Goal: Task Accomplishment & Management: Use online tool/utility

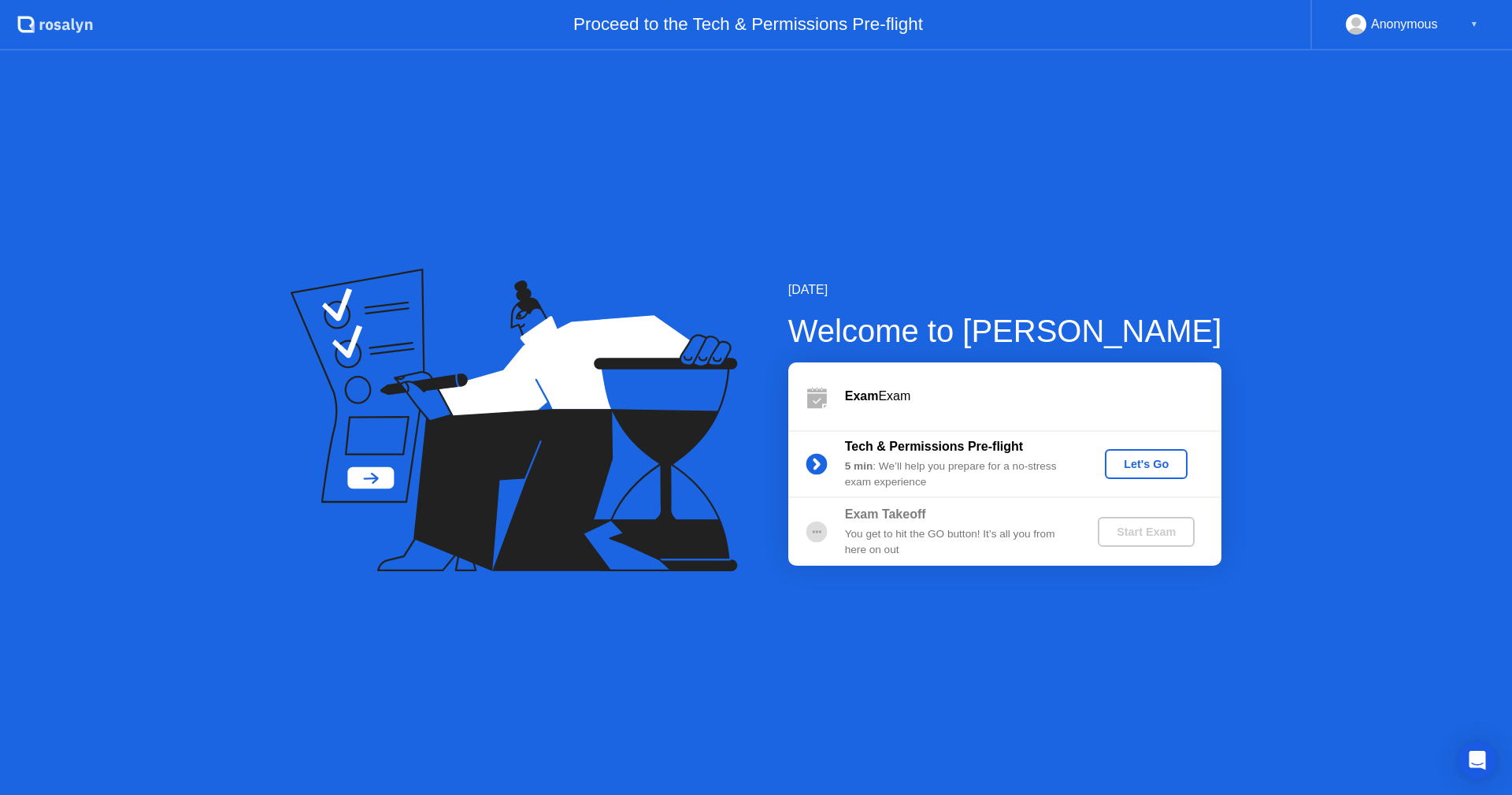
click at [1144, 464] on div "Let's Go" at bounding box center [1146, 463] width 70 height 12
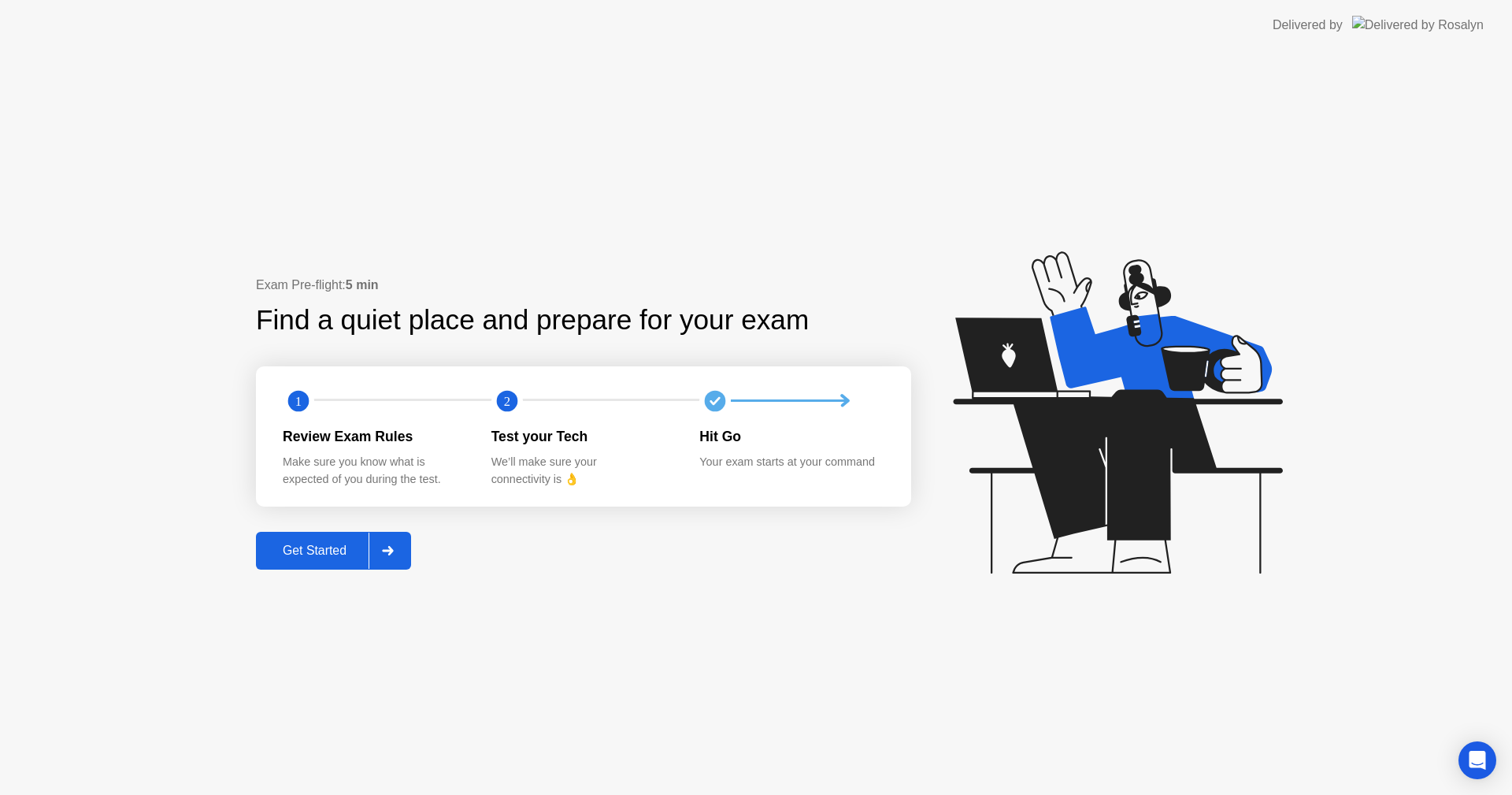
click at [392, 547] on icon at bounding box center [387, 551] width 11 height 9
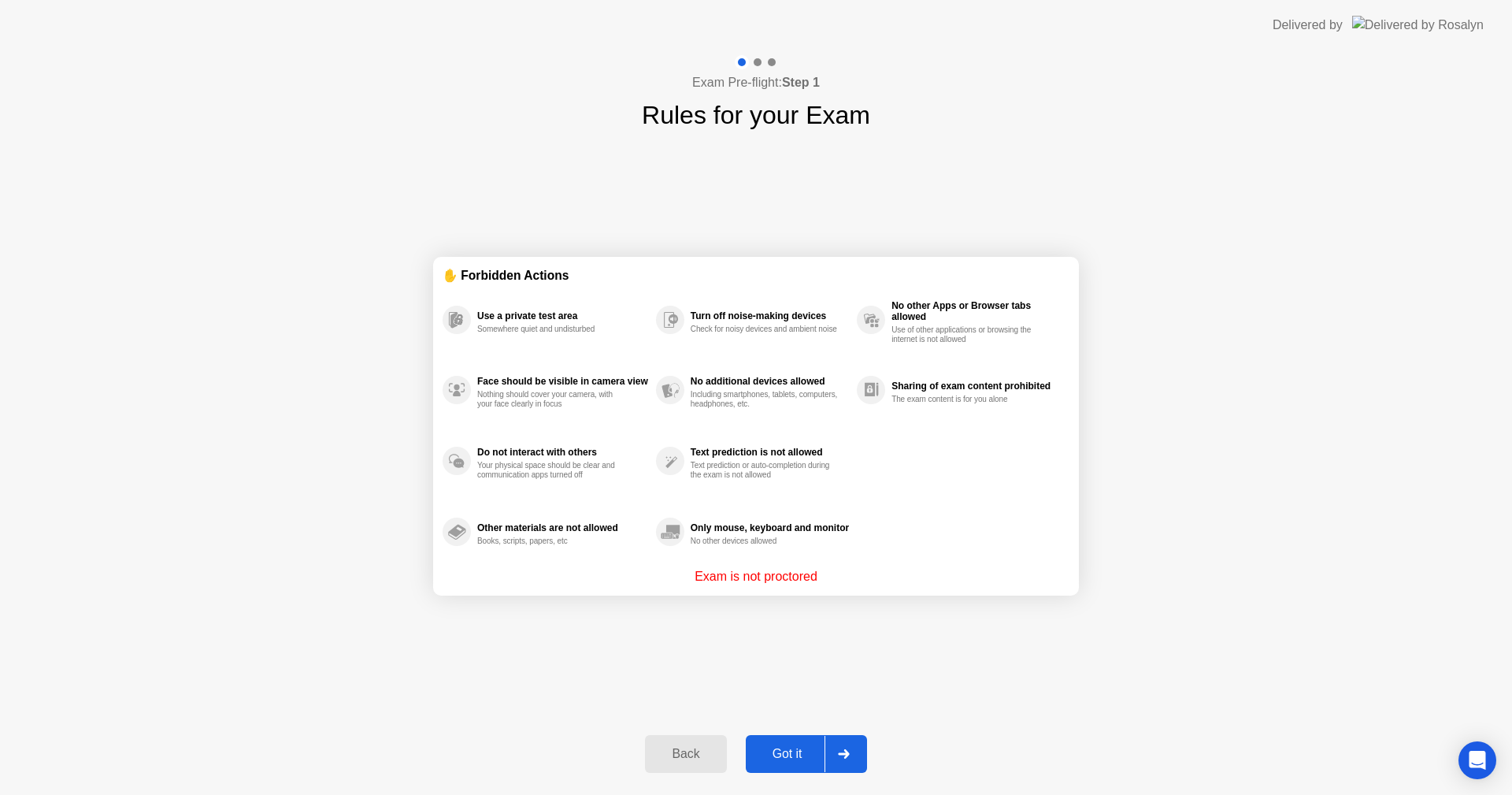
click at [843, 752] on icon at bounding box center [844, 754] width 11 height 9
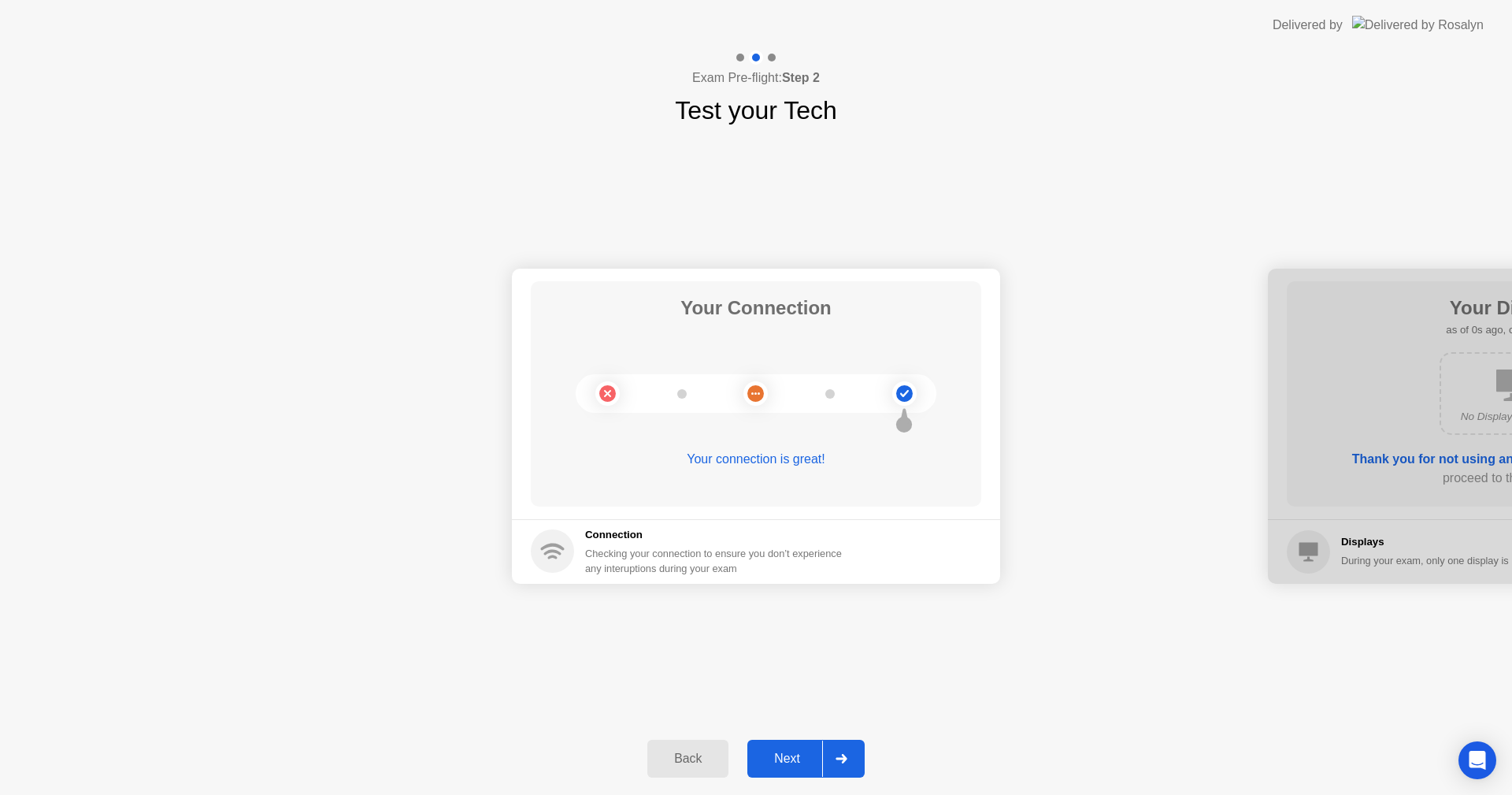
click at [843, 752] on div at bounding box center [841, 759] width 38 height 36
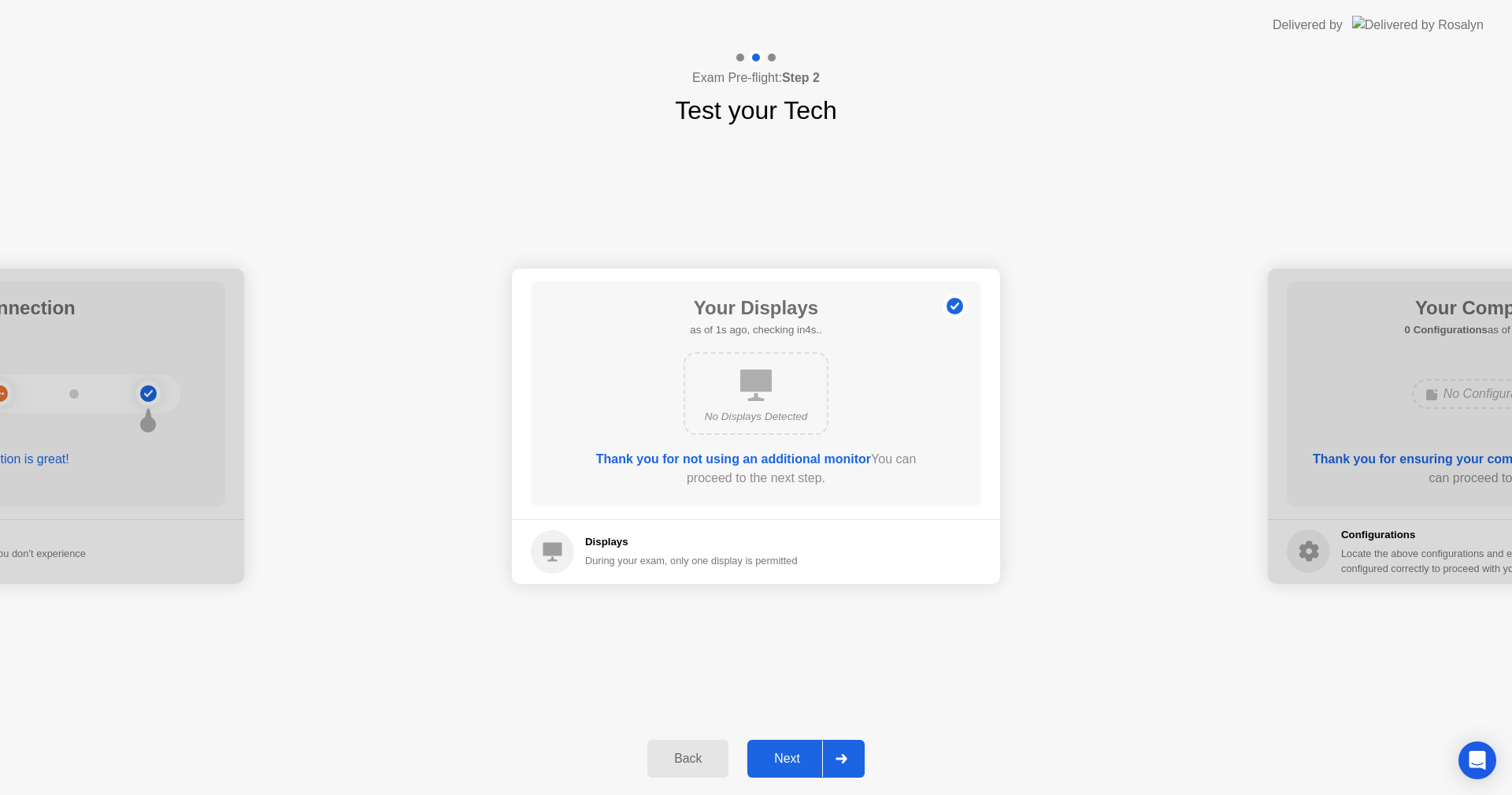
click at [843, 752] on div at bounding box center [841, 759] width 38 height 36
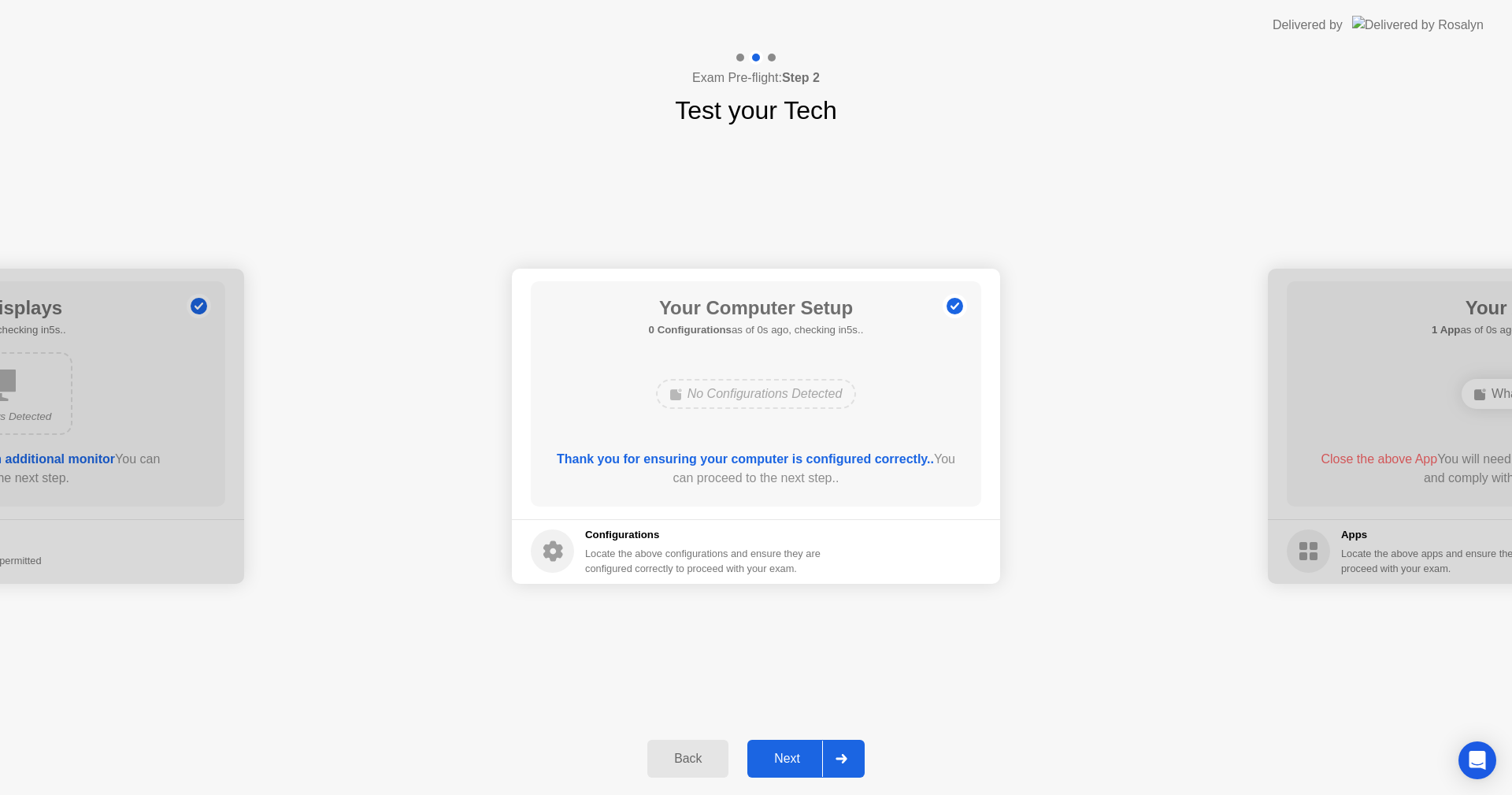
click at [843, 752] on div at bounding box center [841, 759] width 38 height 36
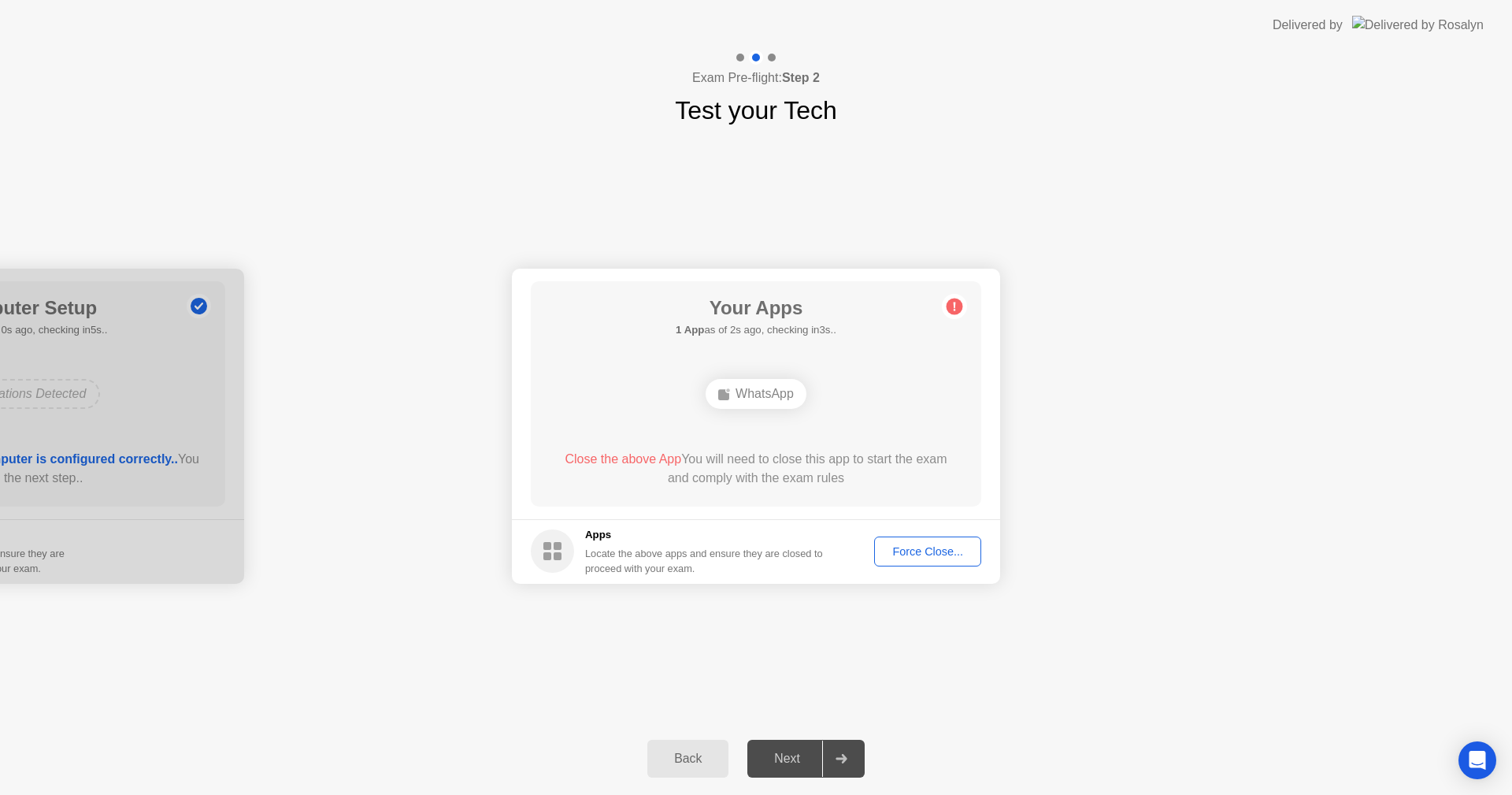
click at [911, 536] on button "Force Close..." at bounding box center [927, 551] width 107 height 30
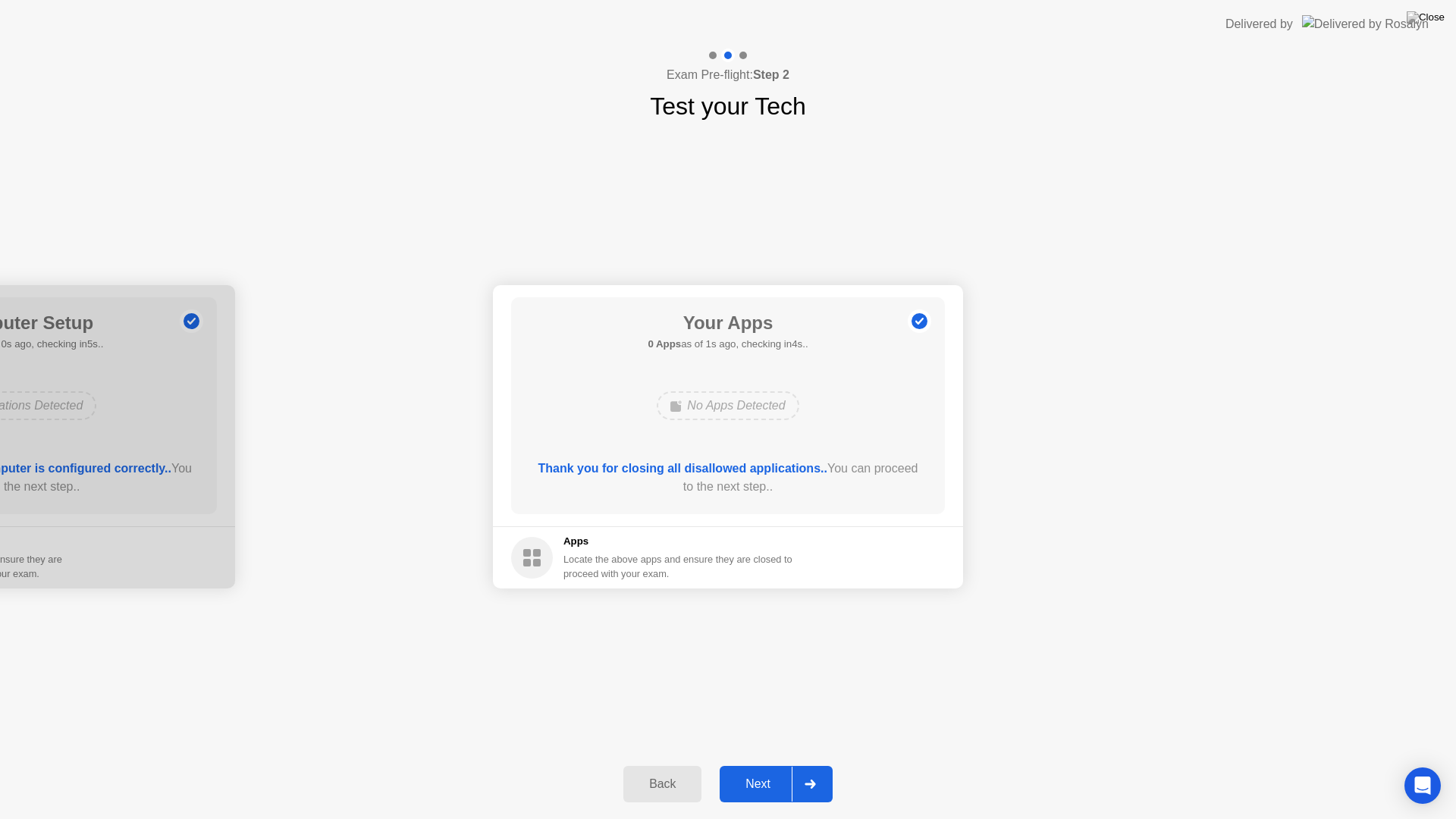
click at [827, 764] on div at bounding box center [810, 784] width 36 height 35
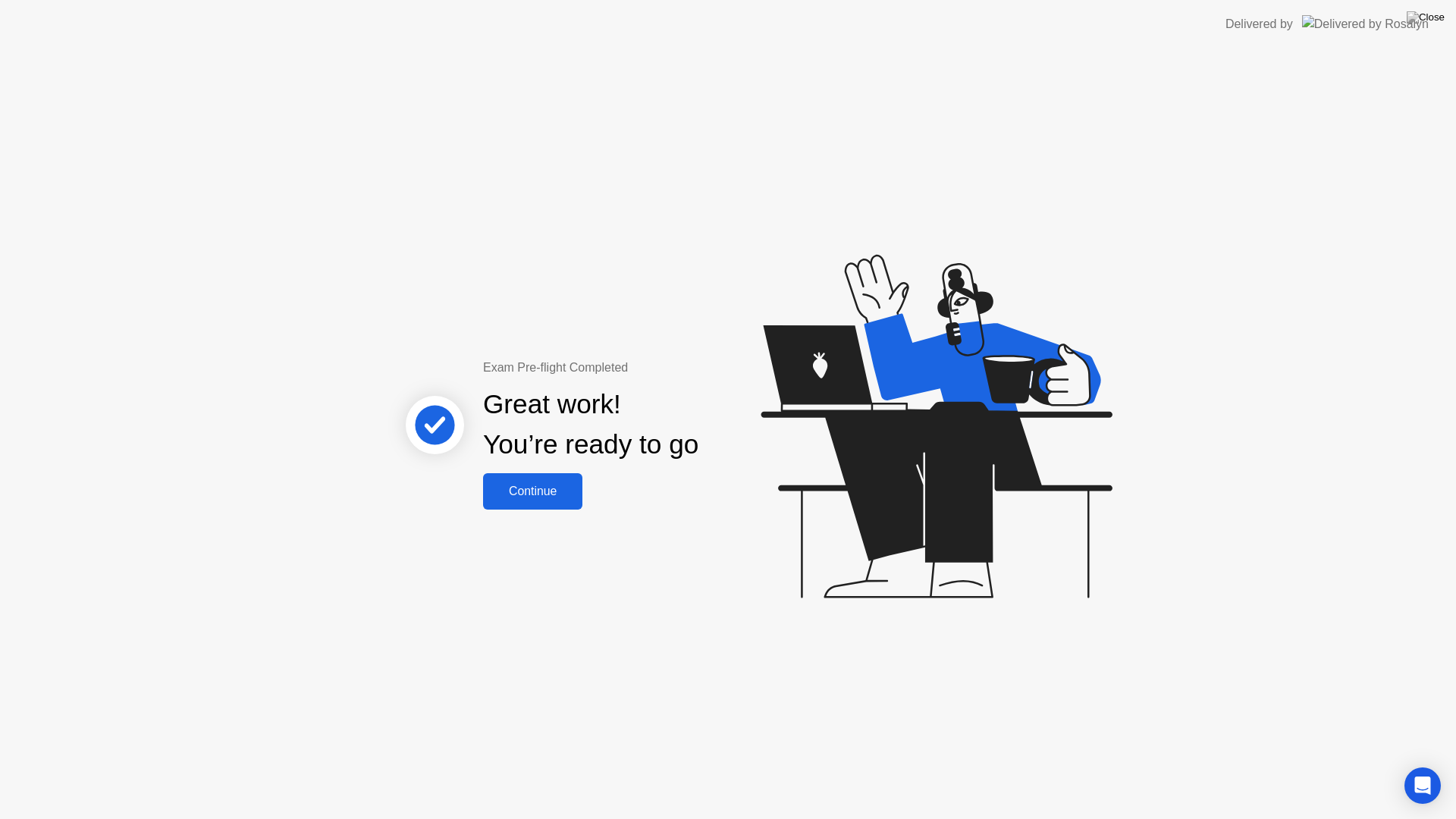
click at [545, 492] on div "Continue" at bounding box center [533, 491] width 90 height 14
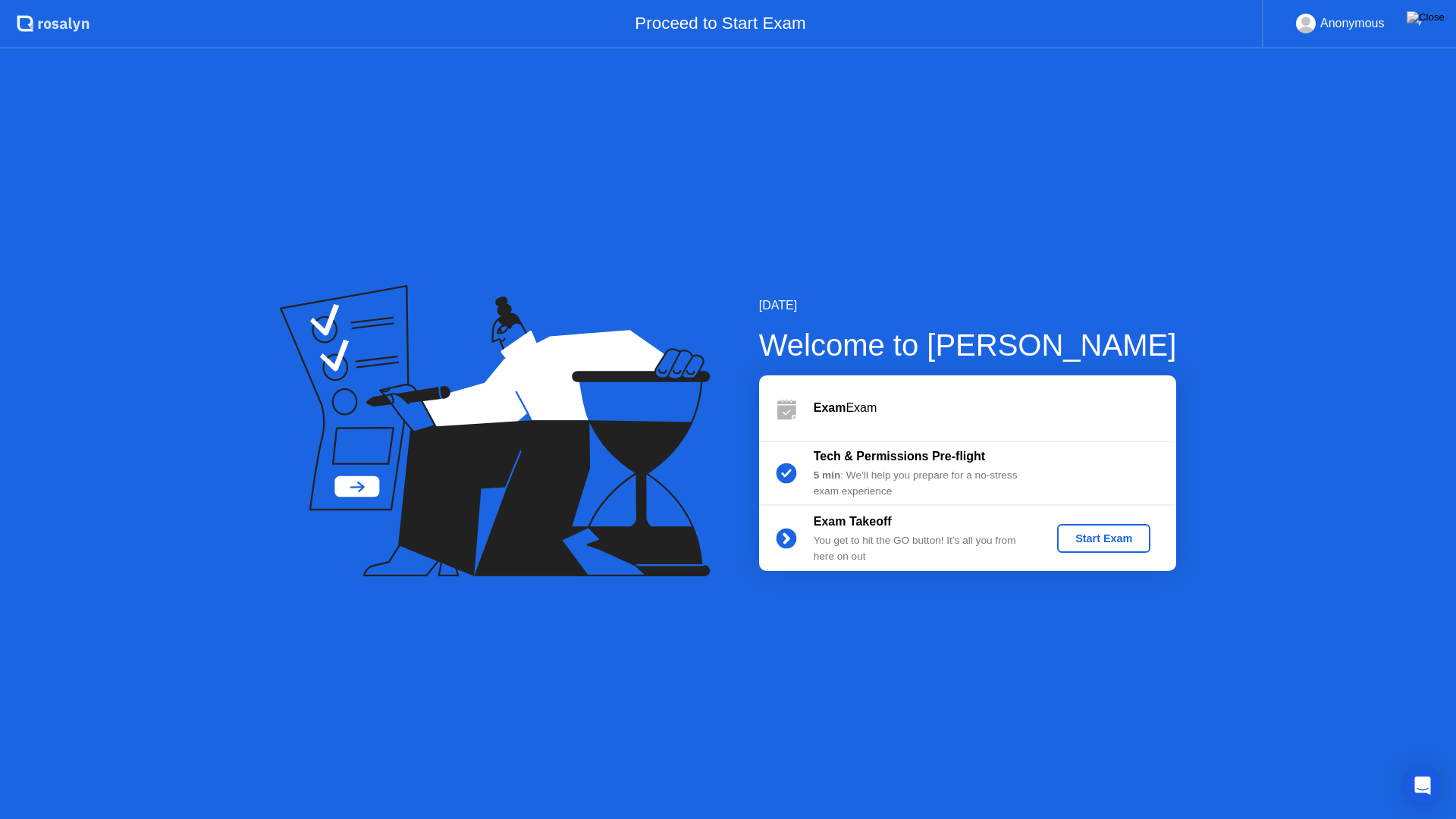
click at [1094, 537] on div "Start Exam" at bounding box center [1104, 538] width 81 height 12
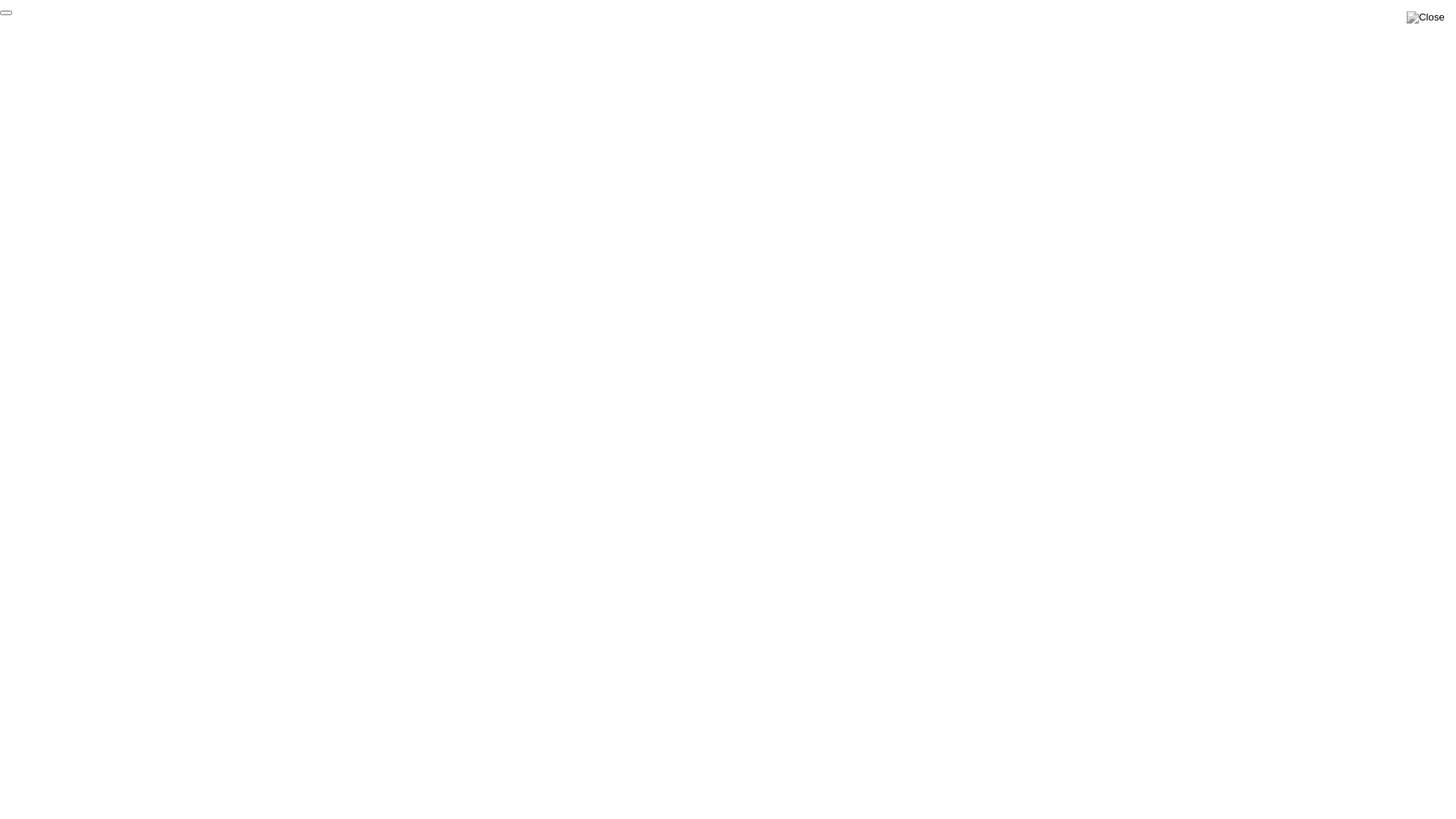
click div "End Proctoring Session"
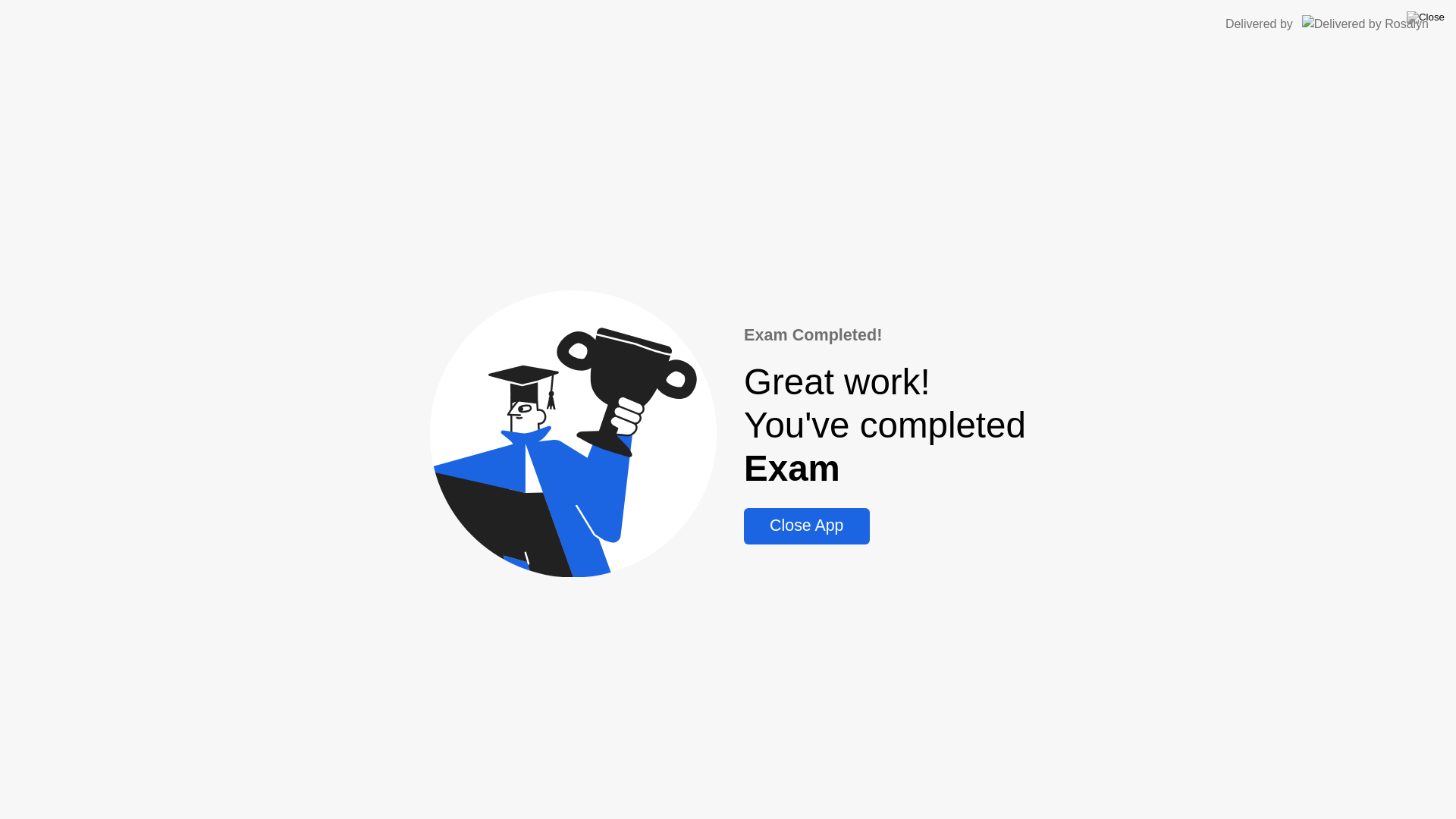
click at [846, 523] on div "Close App" at bounding box center [806, 525] width 116 height 19
